Goal: Communication & Community: Answer question/provide support

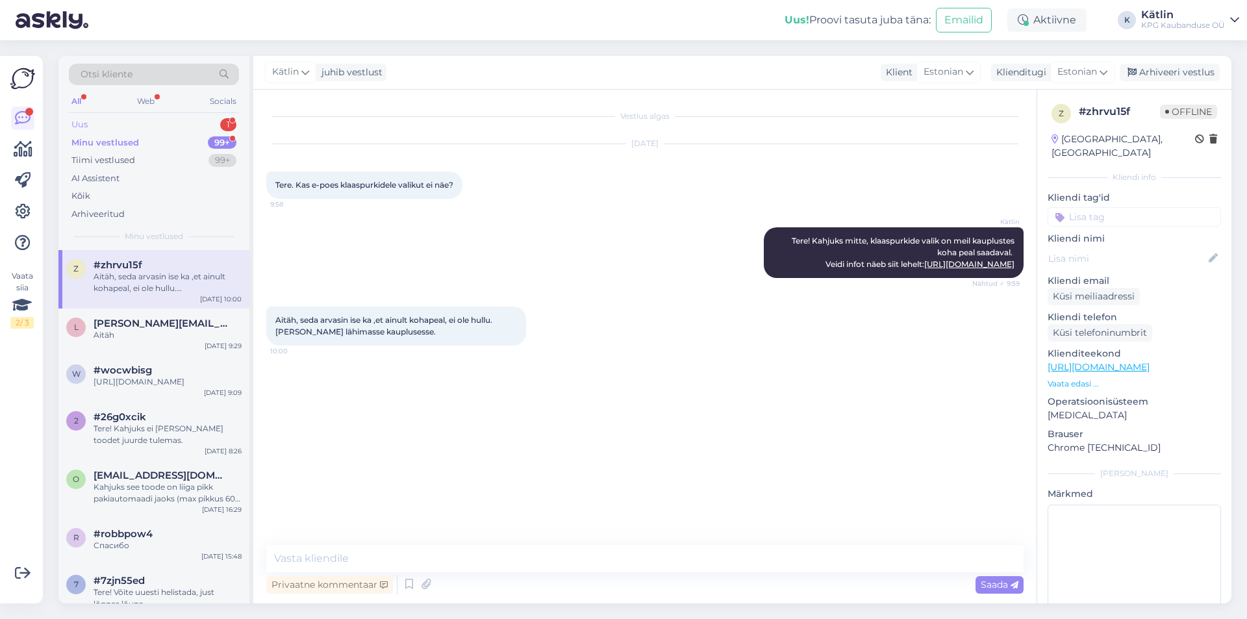
click at [130, 118] on div "Uus 1" at bounding box center [154, 125] width 170 height 18
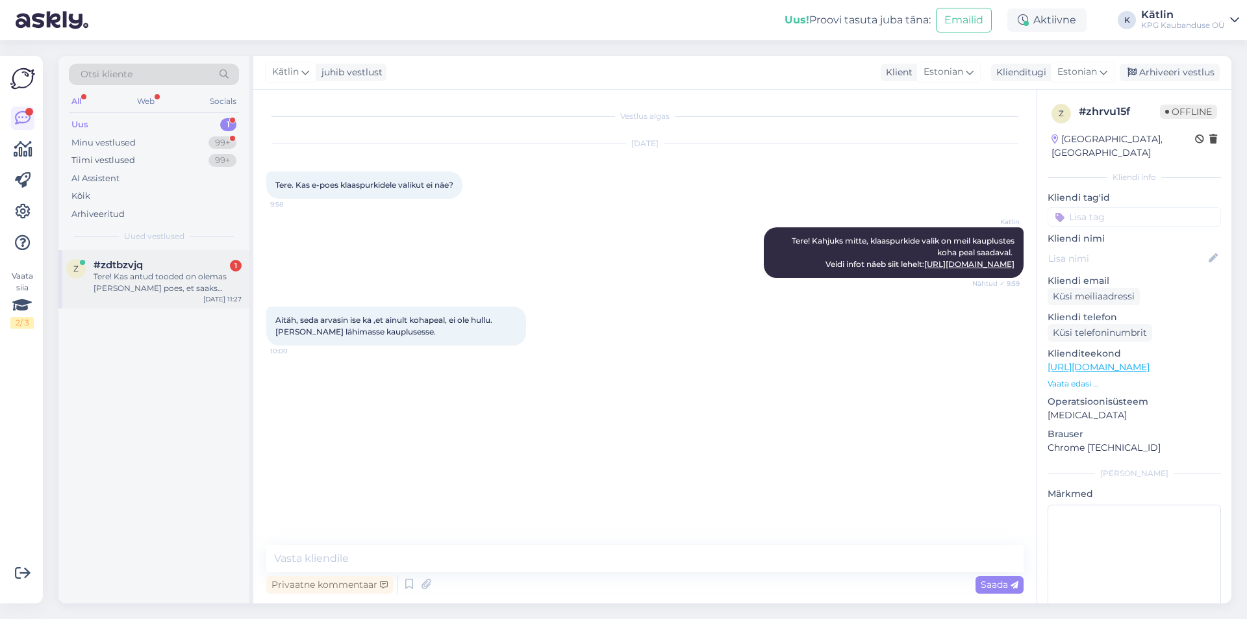
click at [187, 290] on div "Tere! Kas antud tooded on olemas [PERSON_NAME] poes, et saaks lapsele proovida?…" at bounding box center [168, 282] width 148 height 23
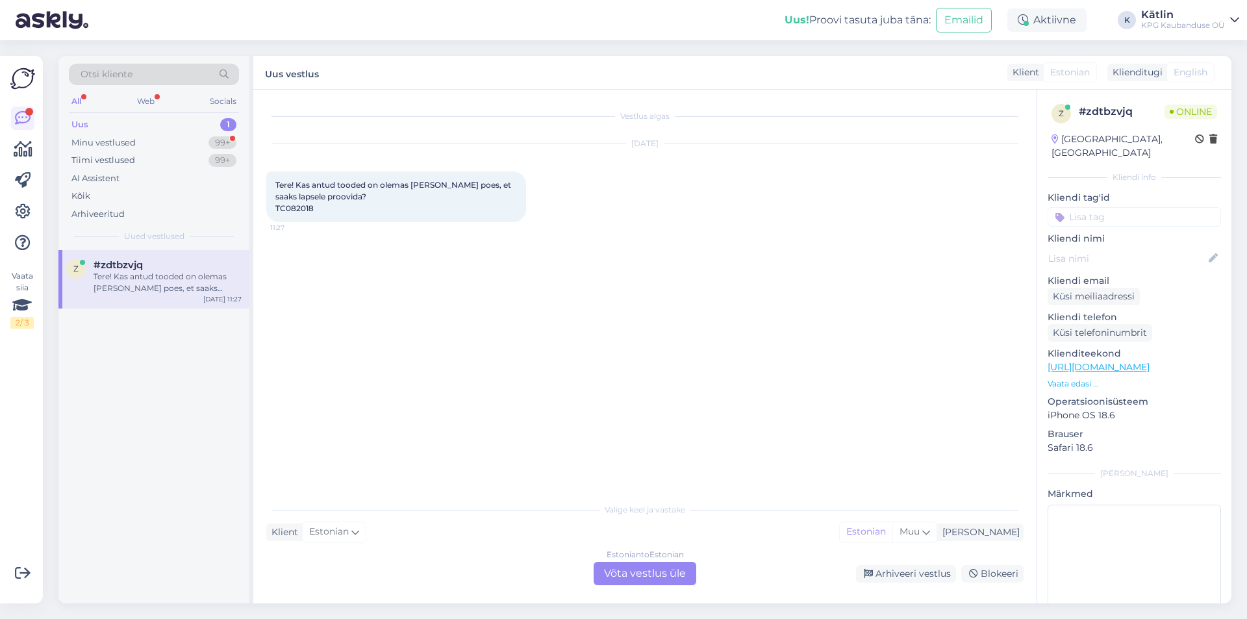
click at [601, 565] on div "Estonian to Estonian Võta vestlus üle" at bounding box center [645, 573] width 103 height 23
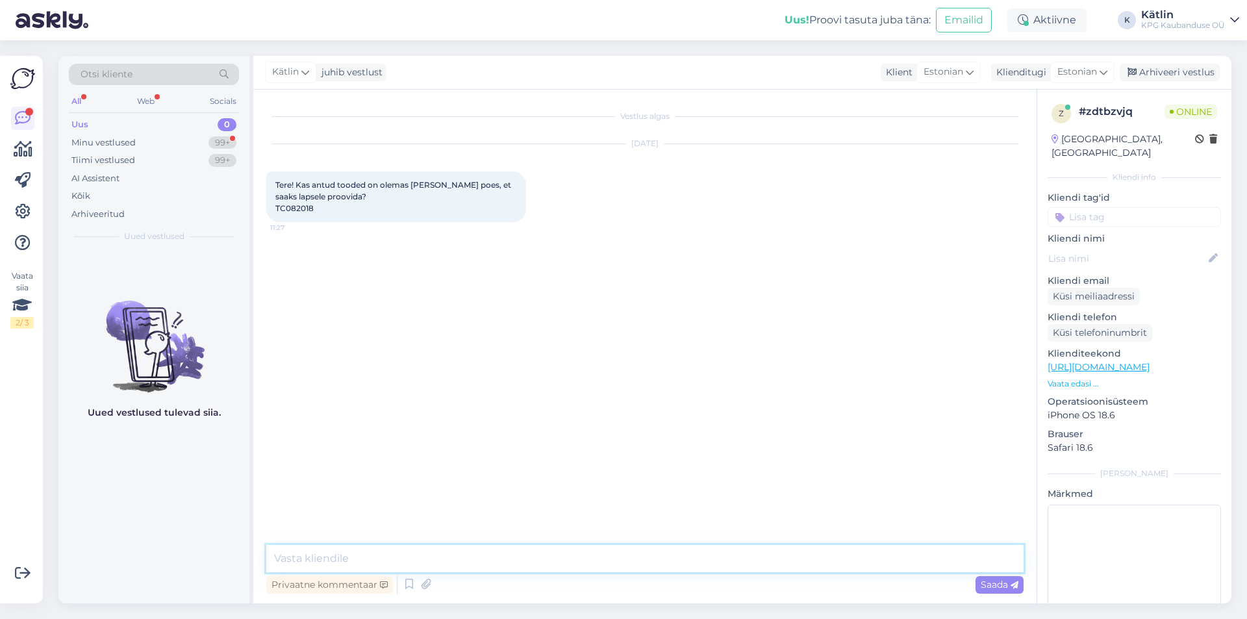
click at [607, 570] on textarea at bounding box center [644, 558] width 757 height 27
type textarea "Tere!"
drag, startPoint x: 276, startPoint y: 208, endPoint x: 317, endPoint y: 212, distance: 41.1
click at [317, 212] on div "Tere! Kas antud tooded on olemas [PERSON_NAME] poes, et saaks lapsele proovida?…" at bounding box center [396, 196] width 260 height 51
copy span "TC082018"
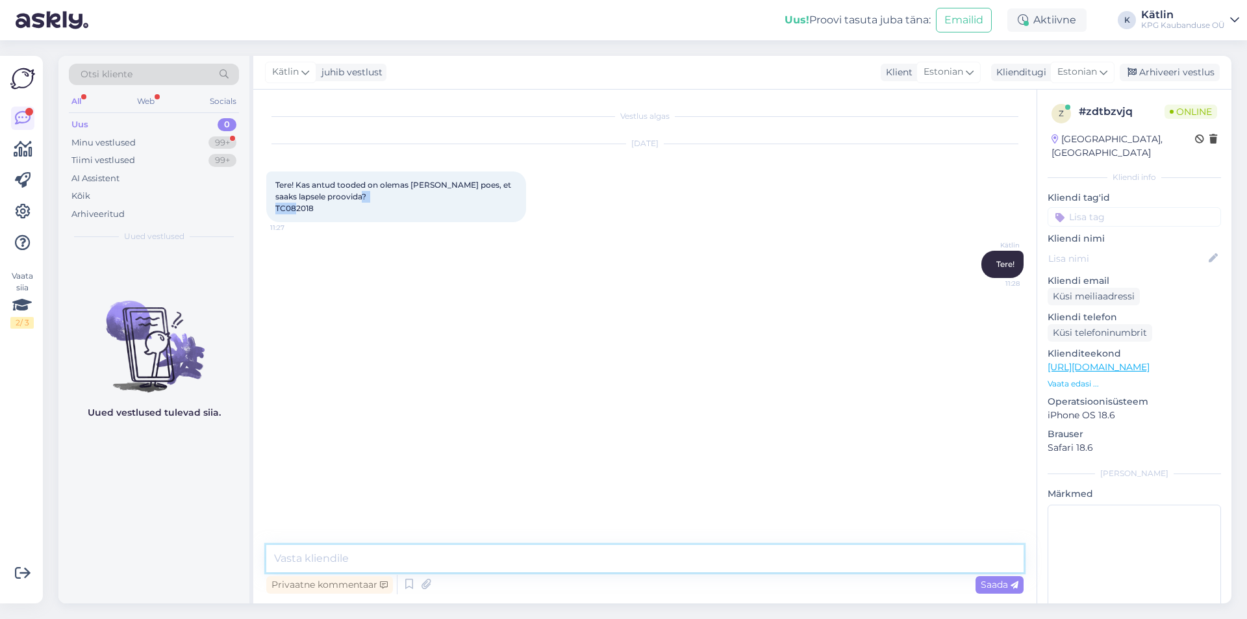
click at [340, 566] on textarea at bounding box center [644, 558] width 757 height 27
type textarea "Millises linnas?"
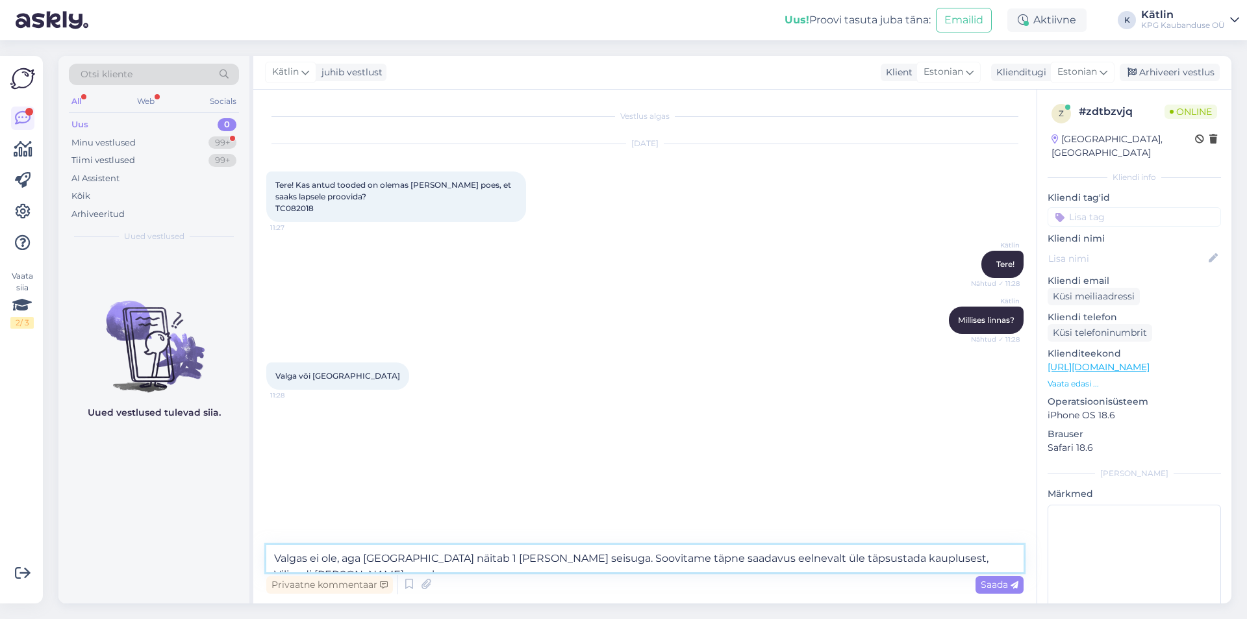
paste textarea "5552 0546"
type textarea "Valgas ei ole, aga [GEOGRAPHIC_DATA] näitab 1 [PERSON_NAME] seisuga. Soovitame …"
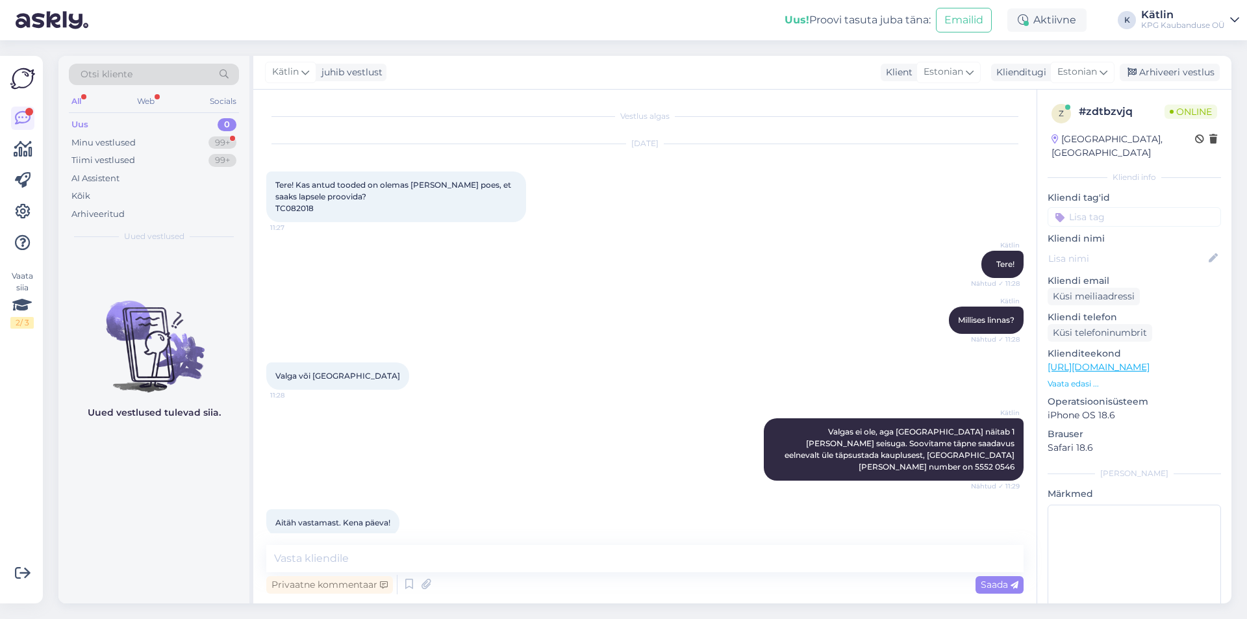
scroll to position [6, 0]
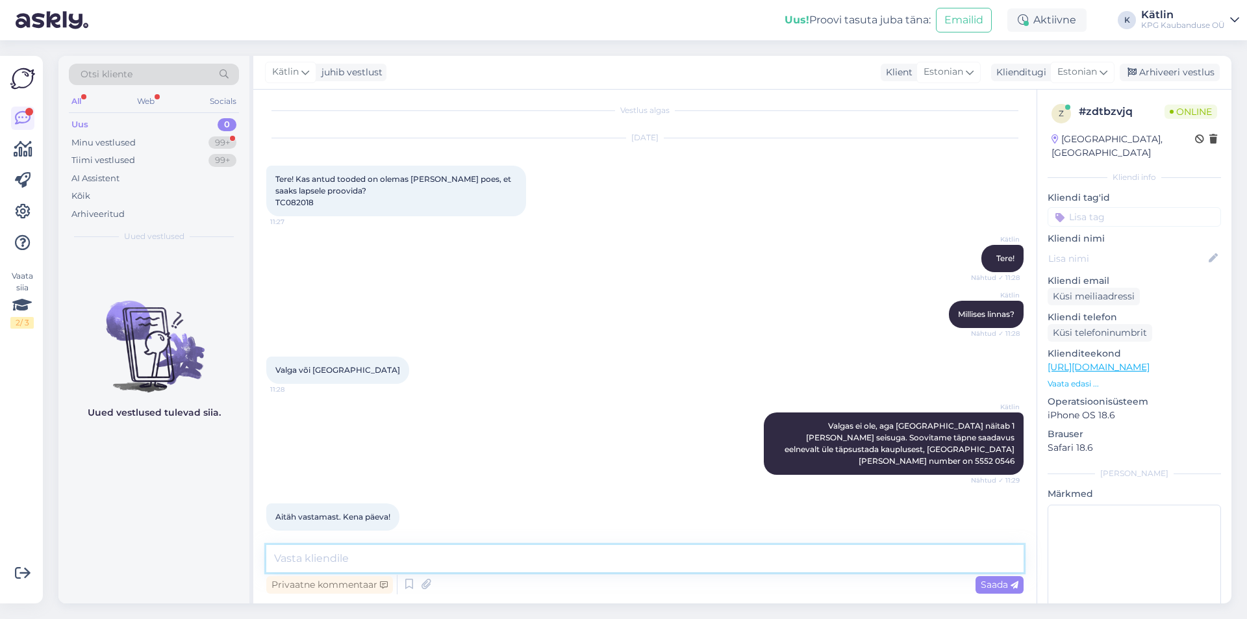
click at [366, 557] on textarea at bounding box center [644, 558] width 757 height 27
type textarea "Teile samuti!"
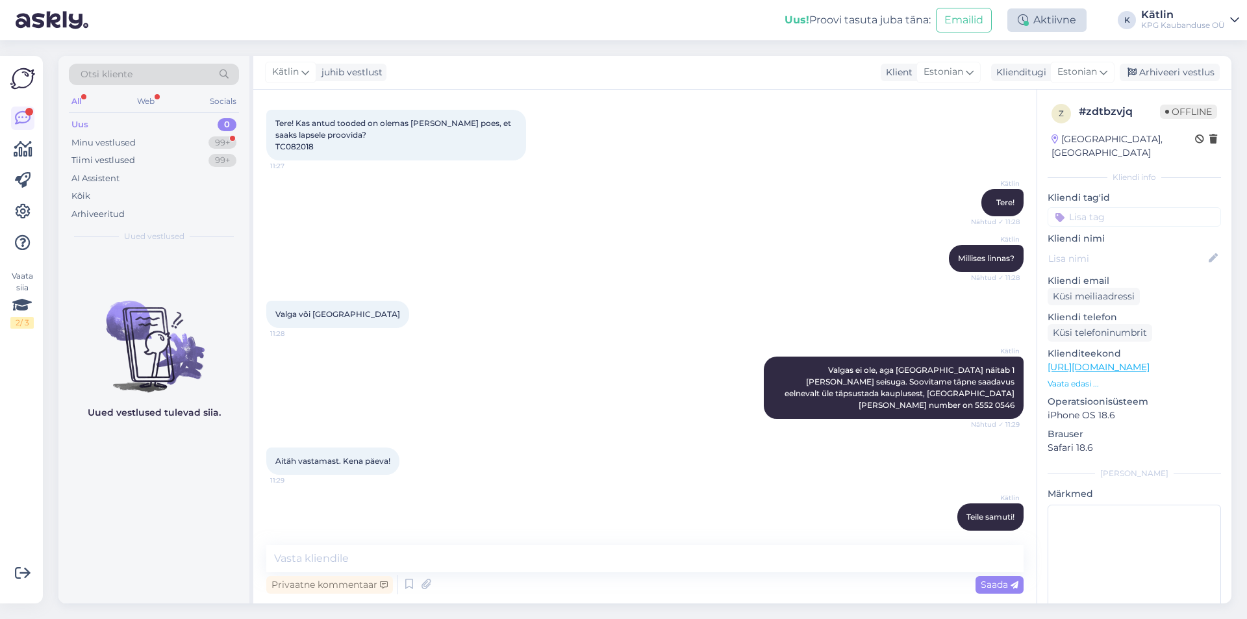
click at [1084, 23] on div "Aktiivne" at bounding box center [1046, 19] width 79 height 23
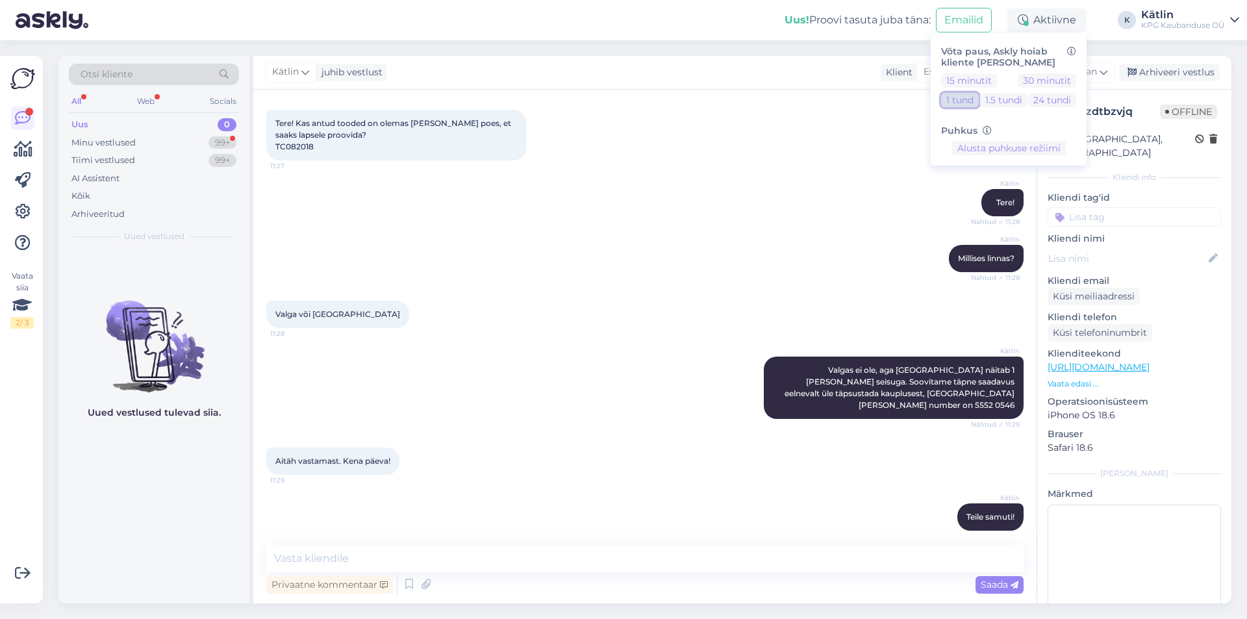
click at [953, 99] on button "1 tund" at bounding box center [960, 100] width 38 height 14
